Goal: Transaction & Acquisition: Purchase product/service

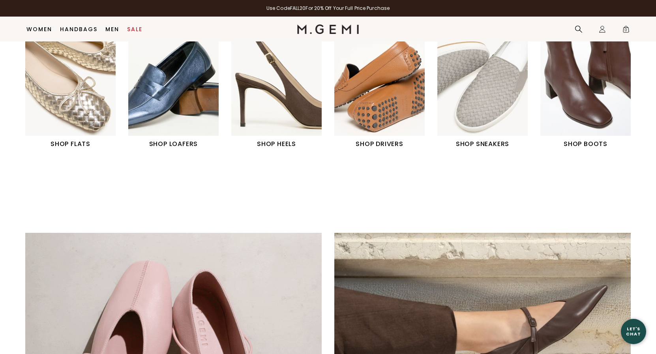
scroll to position [355, 0]
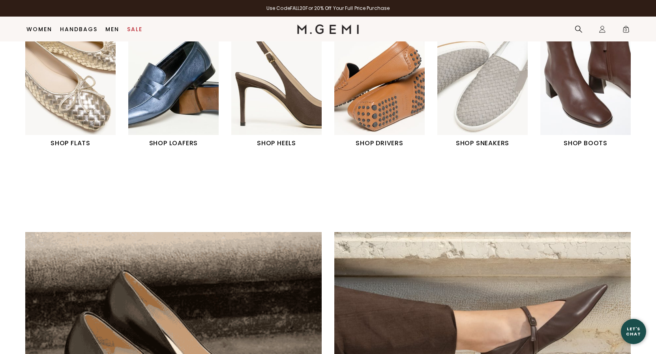
click at [68, 105] on img "1 / 6" at bounding box center [70, 78] width 90 height 113
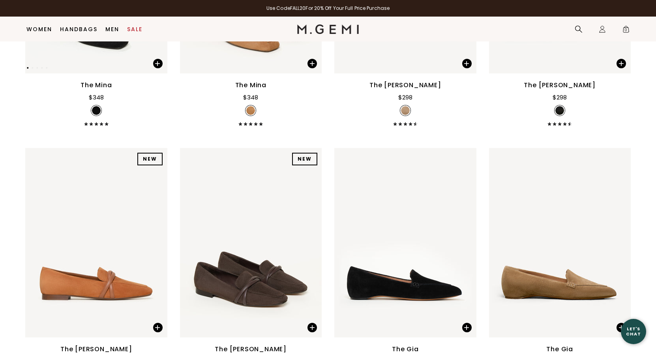
scroll to position [281, 0]
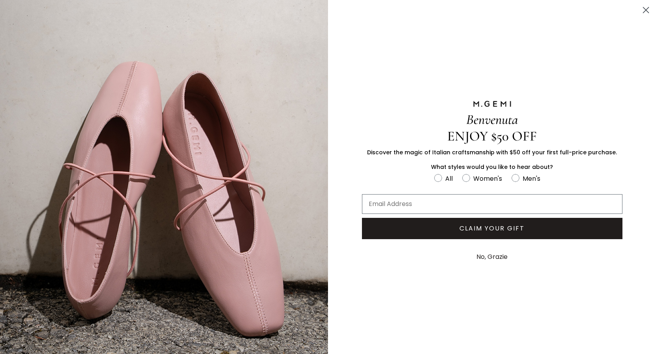
click at [647, 10] on icon "Close dialog" at bounding box center [647, 11] width 6 height 6
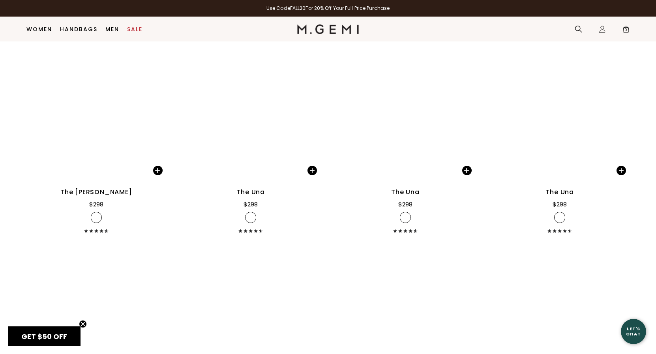
scroll to position [1750, 0]
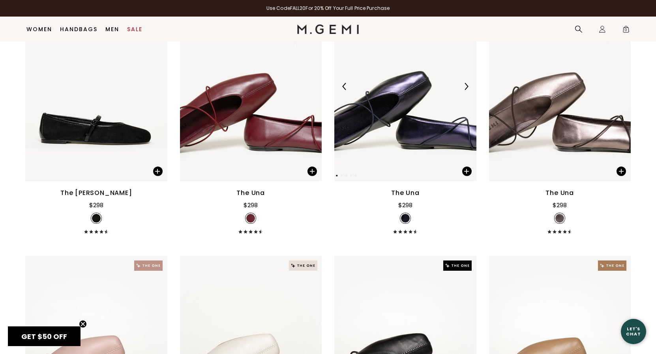
click at [416, 135] on img at bounding box center [405, 87] width 142 height 190
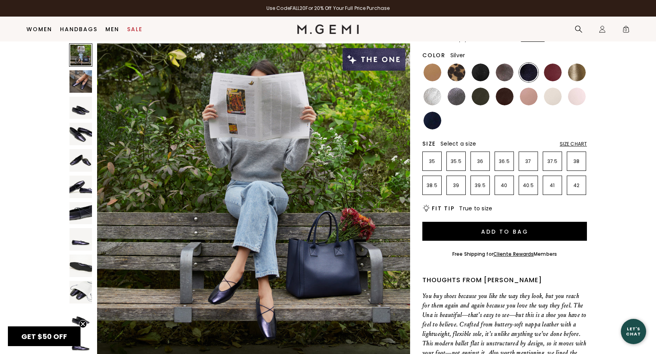
scroll to position [76, 0]
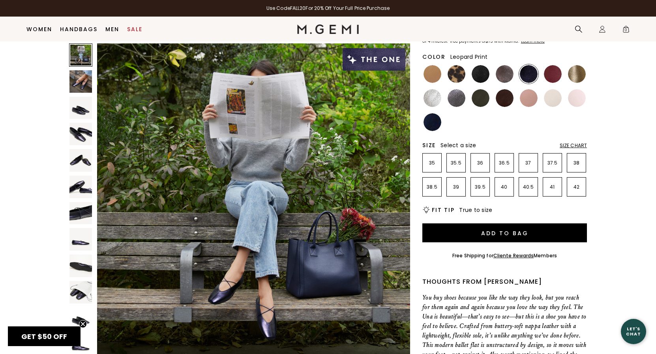
click at [460, 73] on img at bounding box center [457, 74] width 18 height 18
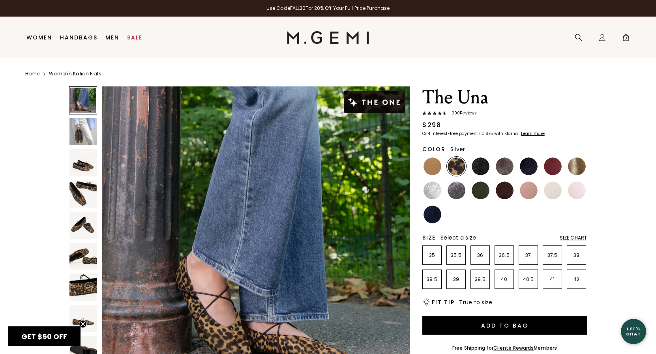
click at [436, 192] on img at bounding box center [433, 191] width 18 height 18
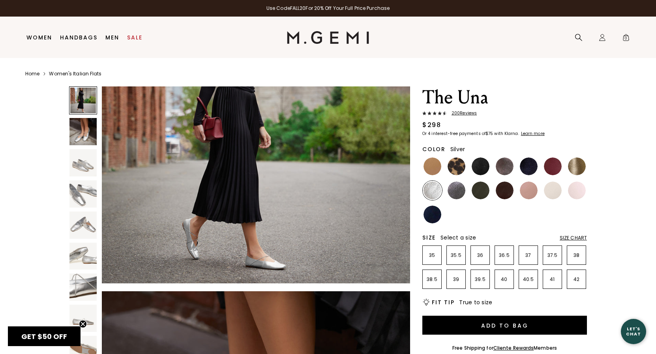
scroll to position [115, 0]
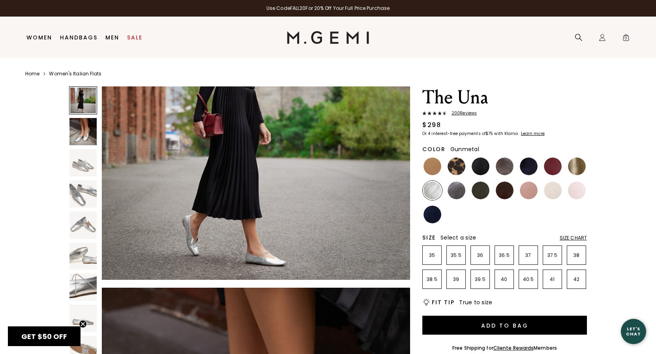
click at [457, 190] on img at bounding box center [457, 191] width 18 height 18
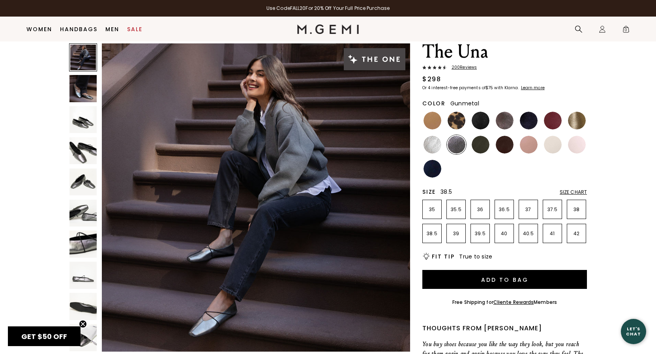
scroll to position [32, 0]
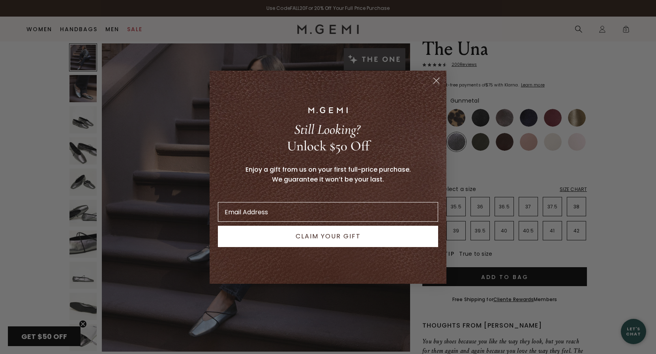
click at [437, 81] on icon "Close dialog" at bounding box center [437, 81] width 6 height 6
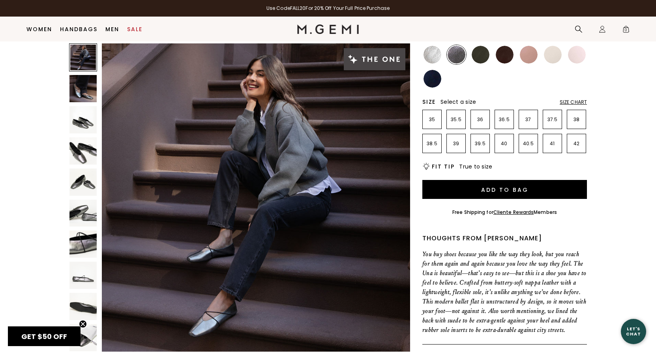
scroll to position [87, 0]
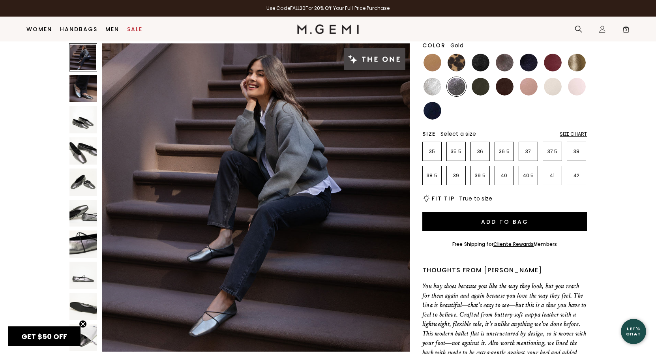
click at [575, 62] on img at bounding box center [577, 63] width 18 height 18
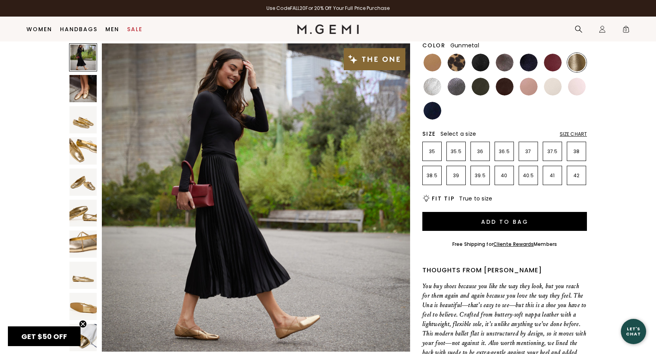
click at [460, 88] on img at bounding box center [457, 87] width 18 height 18
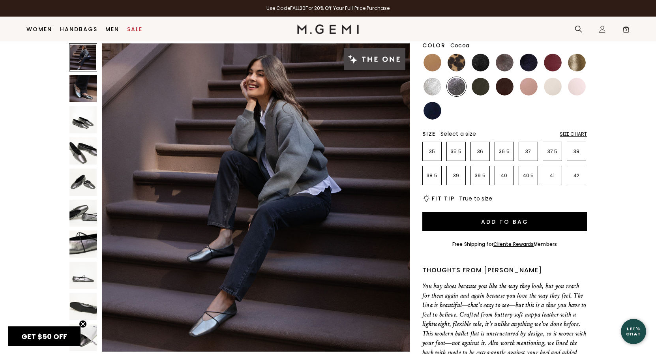
click at [508, 62] on img at bounding box center [505, 63] width 18 height 18
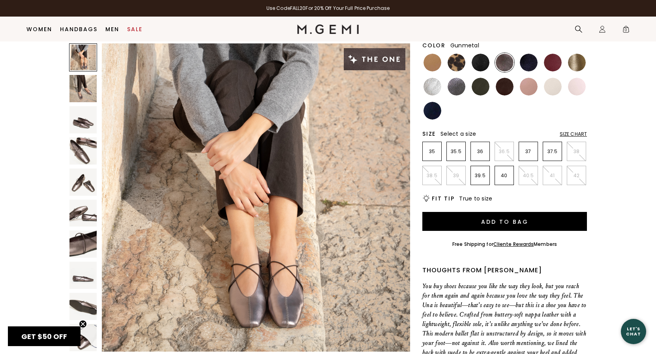
click at [459, 86] on img at bounding box center [457, 87] width 18 height 18
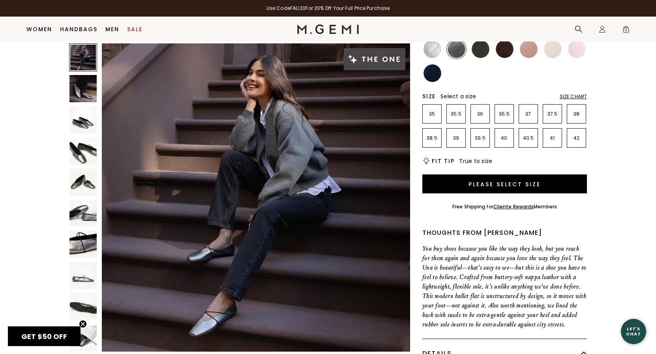
scroll to position [122, 0]
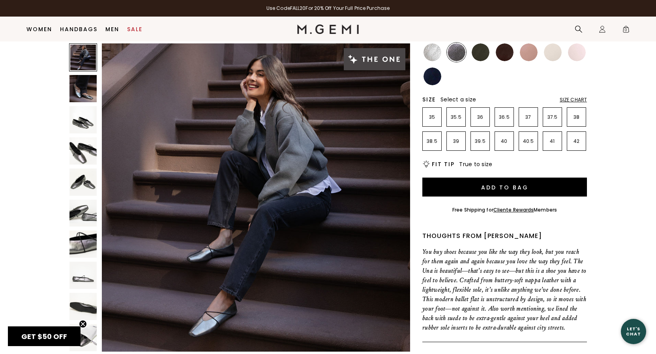
click at [576, 99] on div "Size Chart" at bounding box center [573, 100] width 27 height 6
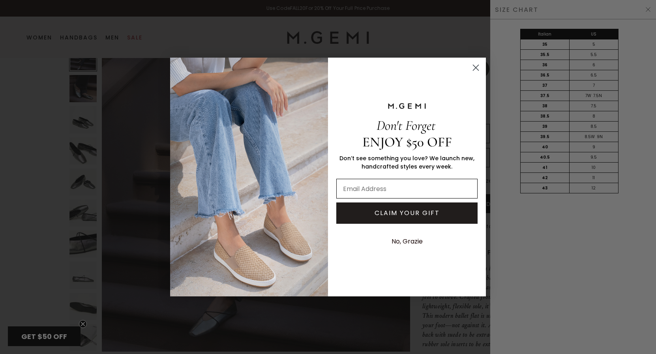
click at [370, 190] on input "Email Address" at bounding box center [406, 189] width 141 height 20
type input "dangergirl2@mac.com"
click at [399, 216] on button "CLAIM YOUR GIFT" at bounding box center [406, 213] width 141 height 21
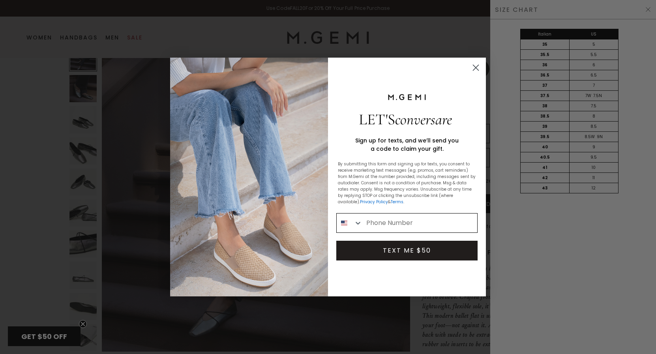
click at [398, 220] on input "Phone Number" at bounding box center [420, 223] width 115 height 19
type input "1-917-318-1004"
click at [419, 251] on button "TEXT ME $50" at bounding box center [406, 251] width 141 height 20
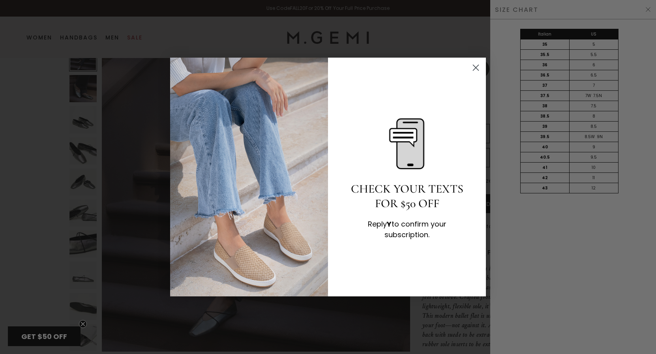
click at [475, 67] on icon "Close dialog" at bounding box center [476, 68] width 6 height 6
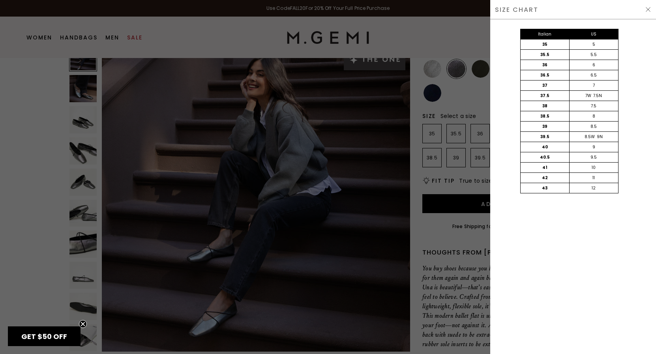
click at [648, 10] on img at bounding box center [648, 9] width 6 height 6
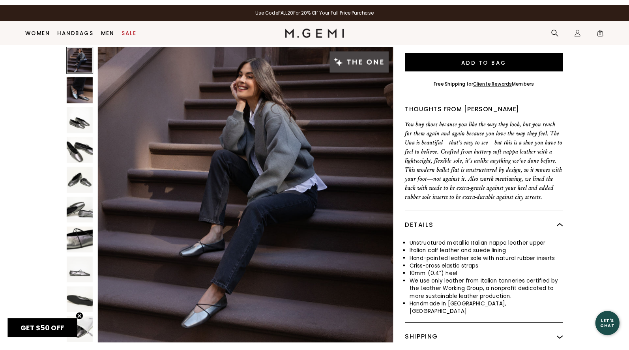
scroll to position [251, 0]
